Goal: Task Accomplishment & Management: Use online tool/utility

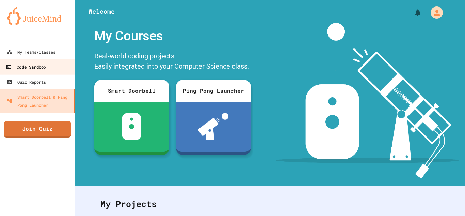
click at [61, 70] on link "Code Sandbox" at bounding box center [37, 66] width 77 height 15
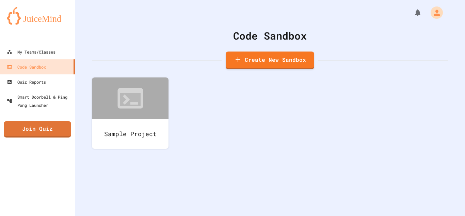
click at [57, 43] on div at bounding box center [37, 38] width 75 height 14
click at [58, 49] on link "My Teams/Classes" at bounding box center [37, 51] width 75 height 15
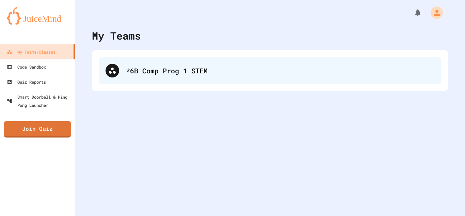
click at [206, 74] on div "*6B Comp Prog 1 STEM" at bounding box center [280, 70] width 309 height 10
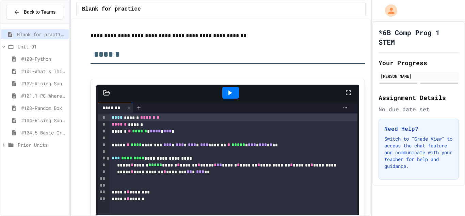
click at [45, 130] on span "#104.5-Basic Graphics Review" at bounding box center [43, 132] width 45 height 7
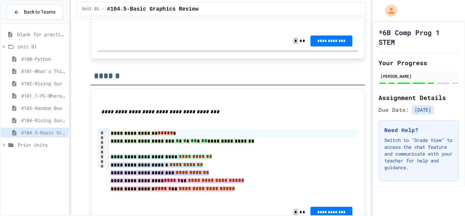
scroll to position [3452, 0]
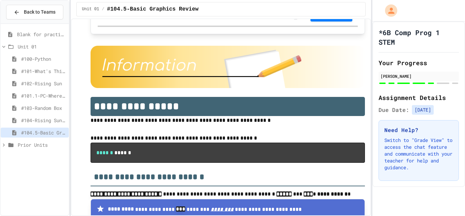
scroll to position [3646, 0]
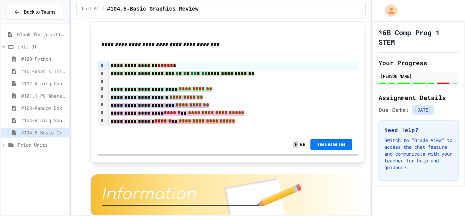
scroll to position [3525, 0]
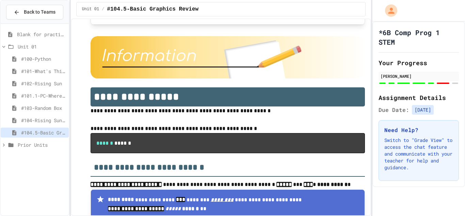
scroll to position [3662, 0]
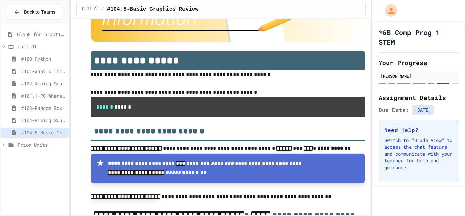
scroll to position [3700, 0]
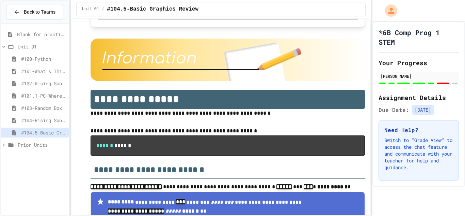
scroll to position [3650, 0]
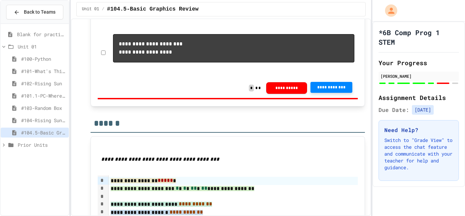
scroll to position [3420, 0]
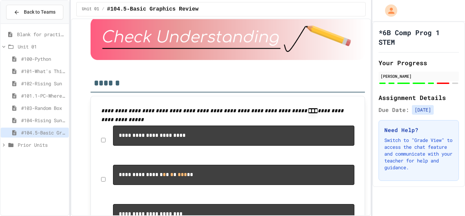
scroll to position [3113, 0]
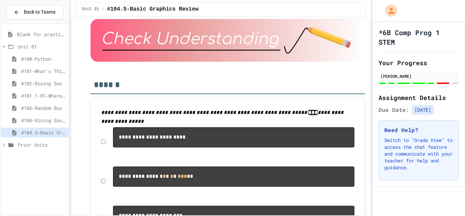
click at [48, 118] on span "#104-Rising Sun Plus" at bounding box center [43, 119] width 45 height 7
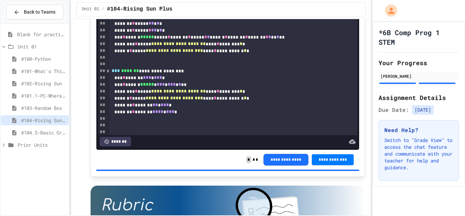
scroll to position [959, 0]
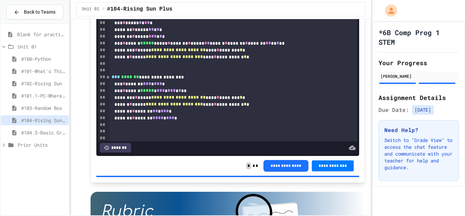
click at [59, 131] on span "#104.5-Basic Graphics Review" at bounding box center [43, 132] width 45 height 7
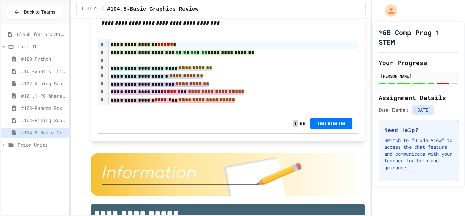
scroll to position [3545, 0]
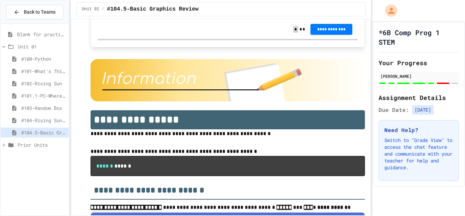
scroll to position [3640, 0]
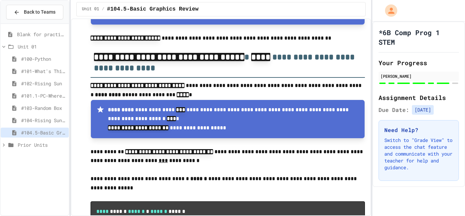
scroll to position [3856, 0]
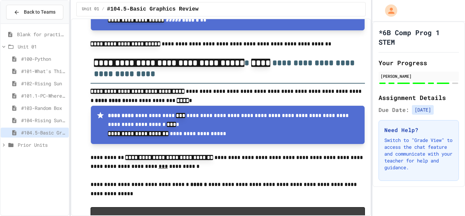
scroll to position [3850, 0]
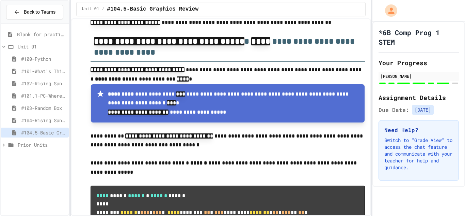
scroll to position [3870, 0]
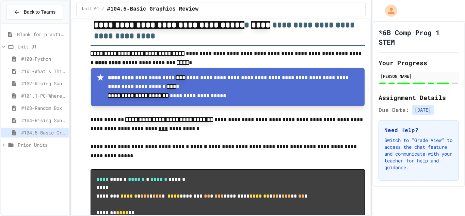
scroll to position [3889, 0]
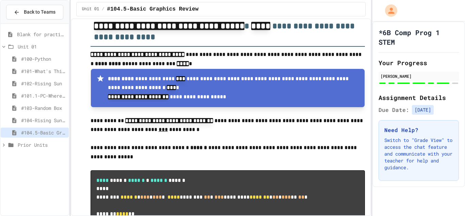
click at [55, 34] on span "Blank for practice" at bounding box center [41, 34] width 49 height 7
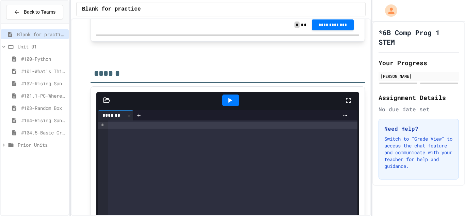
scroll to position [345, 0]
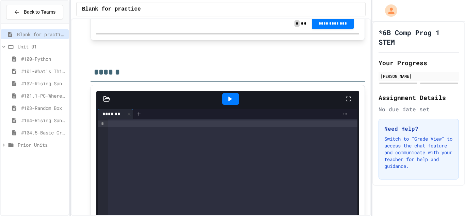
click at [127, 126] on div at bounding box center [233, 123] width 250 height 7
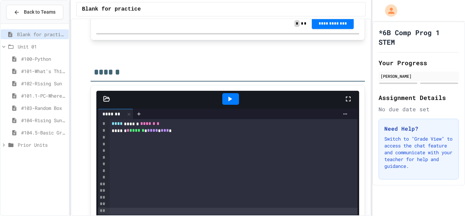
scroll to position [359, 0]
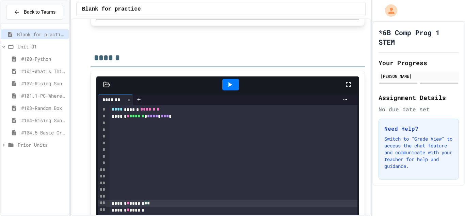
click at [162, 131] on div "To enrich screen reader interactions, please activate Accessibility in Grammarl…" at bounding box center [234, 129] width 248 height 7
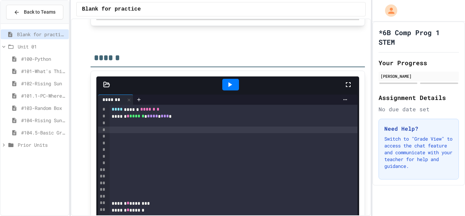
click at [48, 61] on span "#100-Python" at bounding box center [43, 58] width 45 height 7
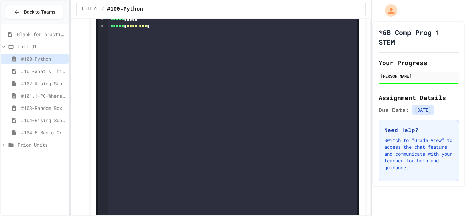
scroll to position [798, 0]
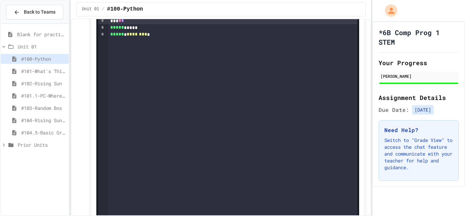
click at [18, 72] on div "#101-What's This ??" at bounding box center [35, 71] width 68 height 10
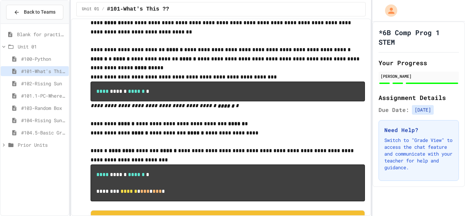
scroll to position [91, 0]
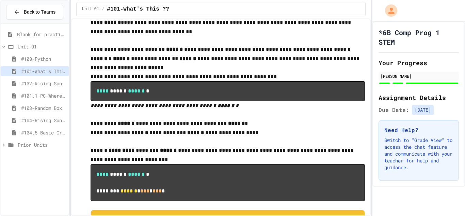
click at [27, 144] on span "Prior Units" at bounding box center [42, 144] width 48 height 7
click at [38, 140] on div "Prior Units" at bounding box center [35, 145] width 68 height 10
click at [47, 134] on span "#104.5-Basic Graphics Review" at bounding box center [43, 132] width 45 height 7
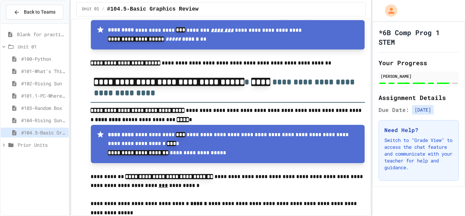
scroll to position [3833, 0]
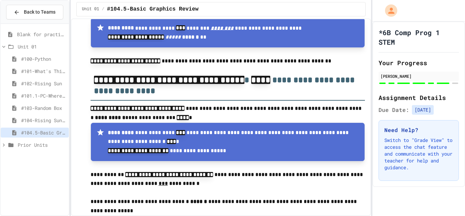
click at [49, 36] on span "Blank for practice" at bounding box center [41, 34] width 49 height 7
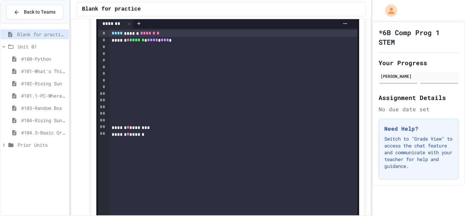
scroll to position [440, 0]
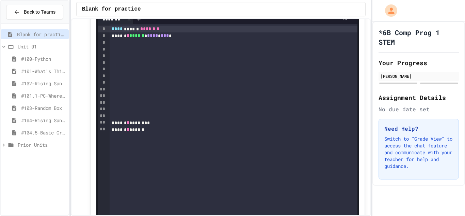
click at [162, 62] on div at bounding box center [234, 62] width 248 height 7
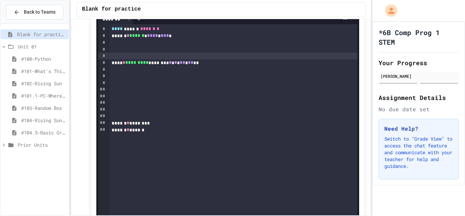
click at [113, 55] on div "To enrich screen reader interactions, please activate Accessibility in Grammarl…" at bounding box center [234, 55] width 248 height 7
click at [58, 133] on span "#104.5-Basic Graphics Review" at bounding box center [43, 132] width 45 height 7
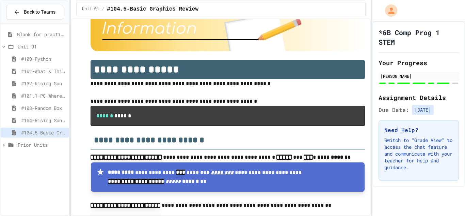
scroll to position [3690, 0]
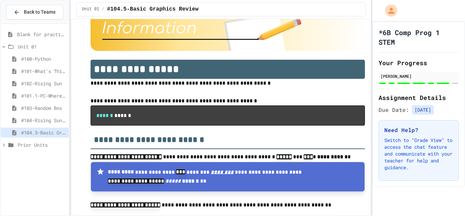
drag, startPoint x: 120, startPoint y: 93, endPoint x: 86, endPoint y: 122, distance: 44.7
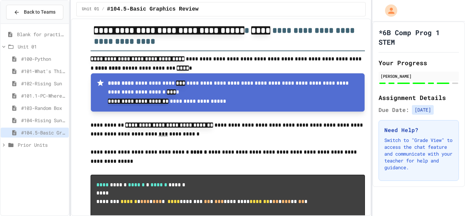
scroll to position [3882, 0]
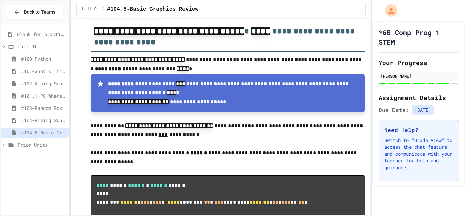
click at [48, 30] on div "Blank for practice" at bounding box center [35, 34] width 68 height 10
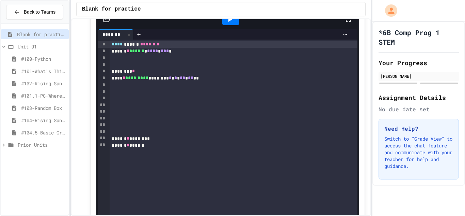
scroll to position [424, 0]
click at [140, 71] on div "******** *" at bounding box center [234, 71] width 248 height 7
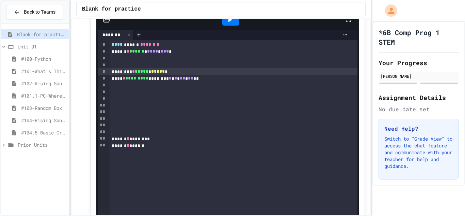
click at [199, 79] on div "**** * ********* ******** * * * * ** * ** **" at bounding box center [234, 78] width 248 height 7
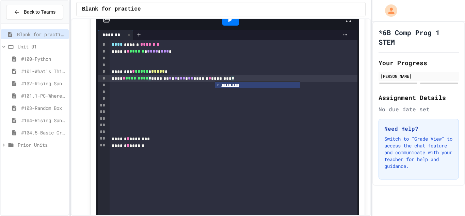
click at [53, 133] on span "#104.5-Basic Graphics Review" at bounding box center [43, 132] width 45 height 7
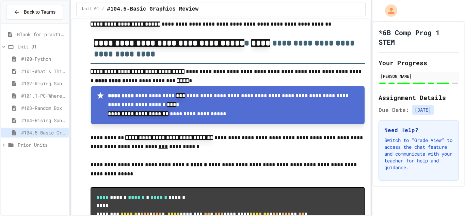
scroll to position [3870, 0]
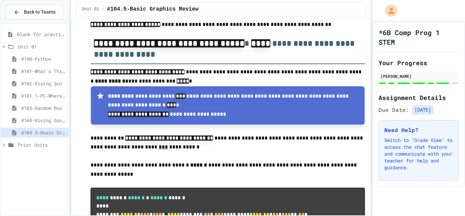
click at [50, 35] on span "Blank for practice" at bounding box center [41, 34] width 49 height 7
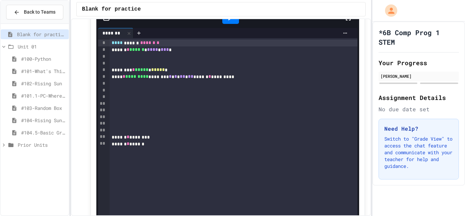
scroll to position [414, 0]
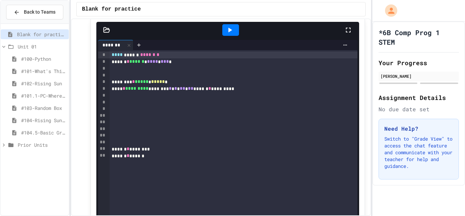
click at [234, 30] on icon at bounding box center [230, 30] width 8 height 8
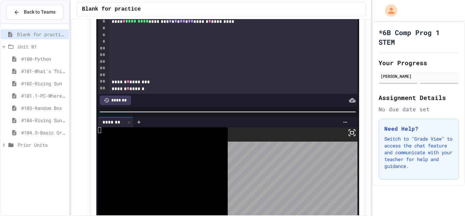
scroll to position [471, 0]
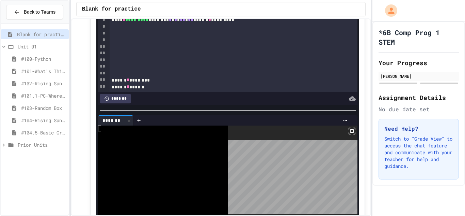
click at [303, 184] on body "**********" at bounding box center [232, 108] width 465 height 216
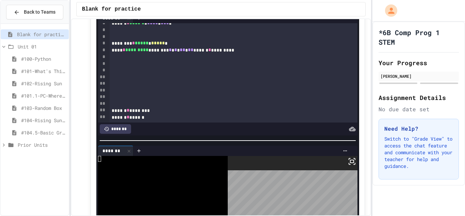
scroll to position [440, 0]
click at [38, 134] on span "#104.5-Basic Graphics Review" at bounding box center [43, 132] width 45 height 7
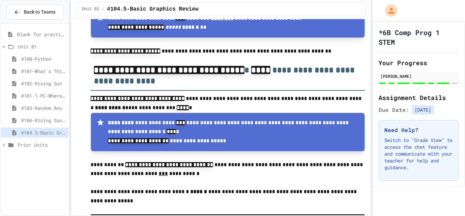
scroll to position [3842, 0]
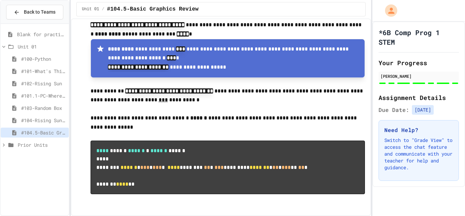
scroll to position [4152, 0]
